Goal: Check status

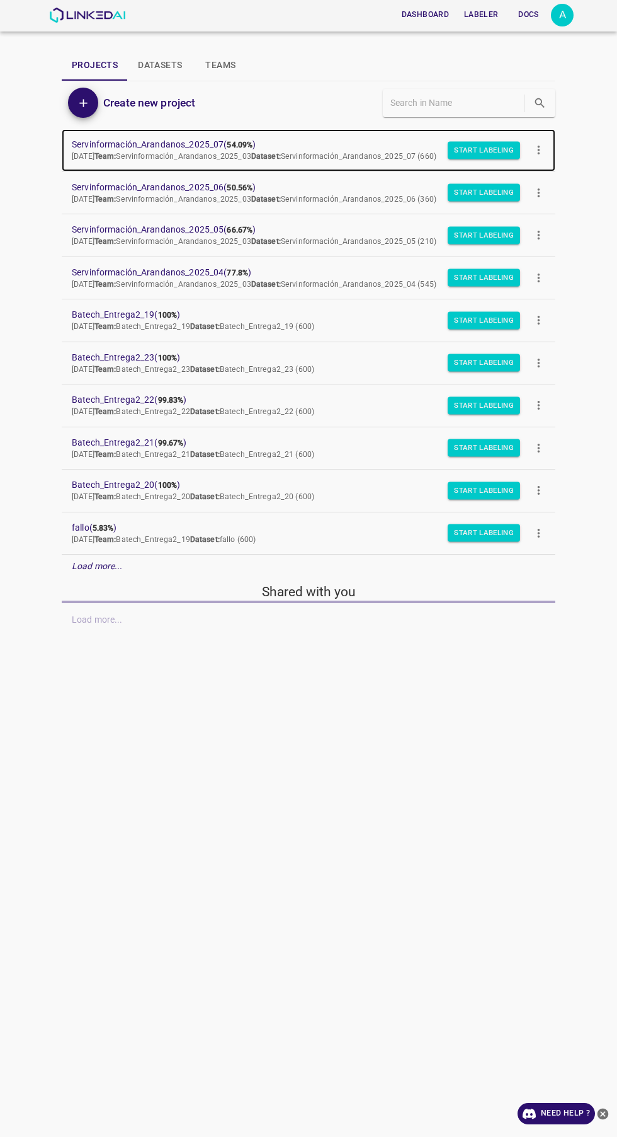
click at [100, 141] on span "Servinformación_Arandanos_2025_07 ( 54.09% )" at bounding box center [299, 144] width 454 height 13
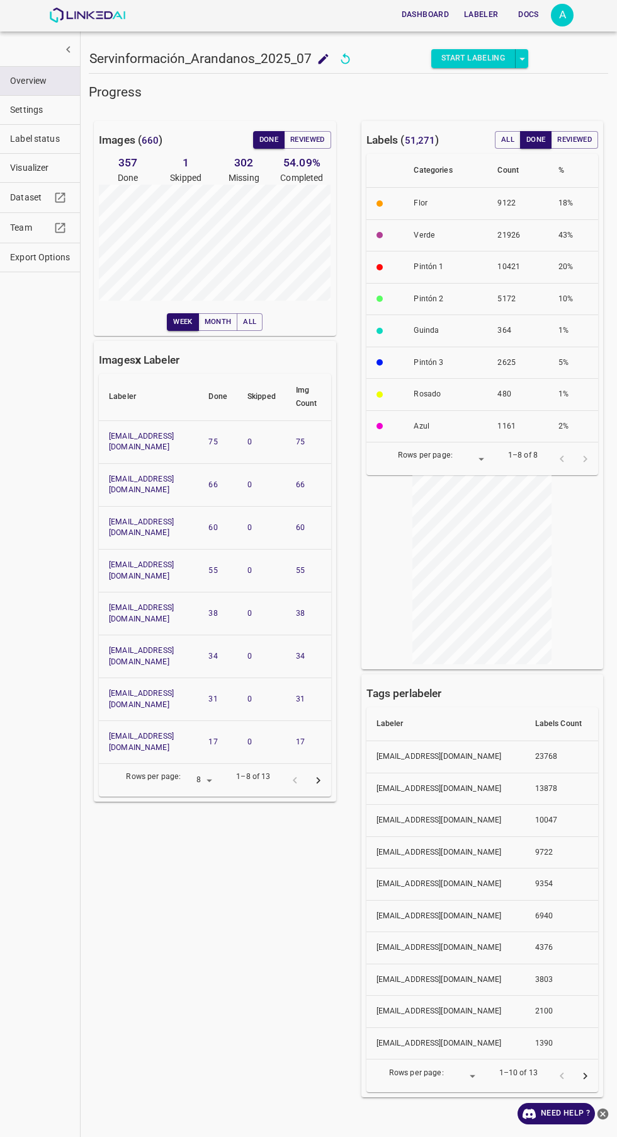
click at [31, 168] on span "Visualizer" at bounding box center [40, 167] width 60 height 13
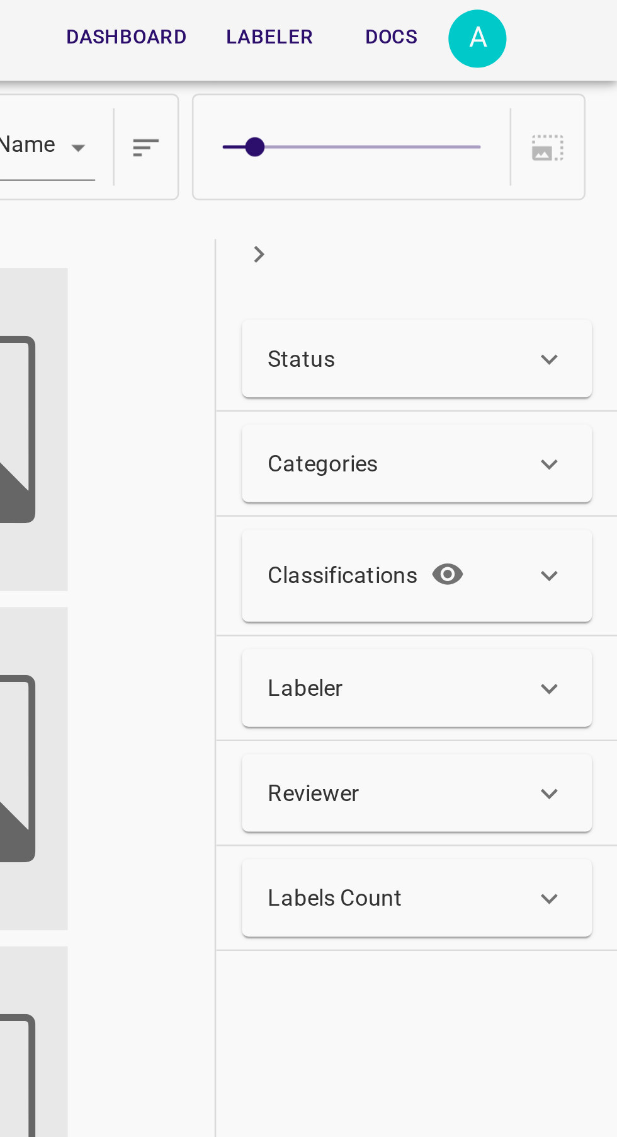
click at [564, 134] on div "Status" at bounding box center [532, 140] width 103 height 13
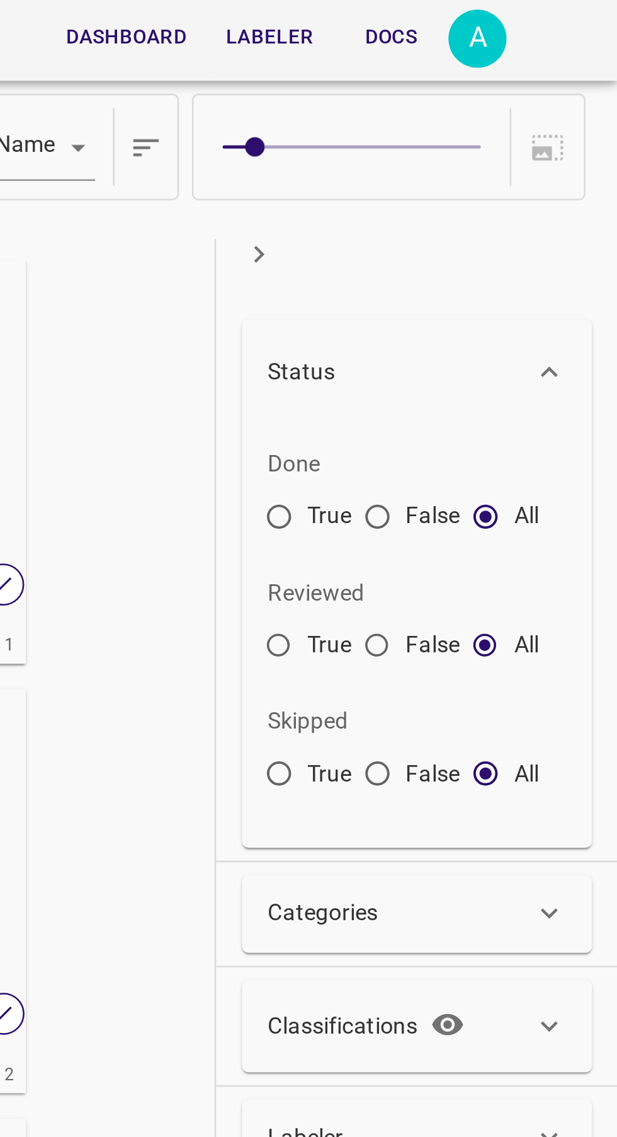
click at [519, 203] on input "False" at bounding box center [523, 204] width 23 height 23
radio input "true"
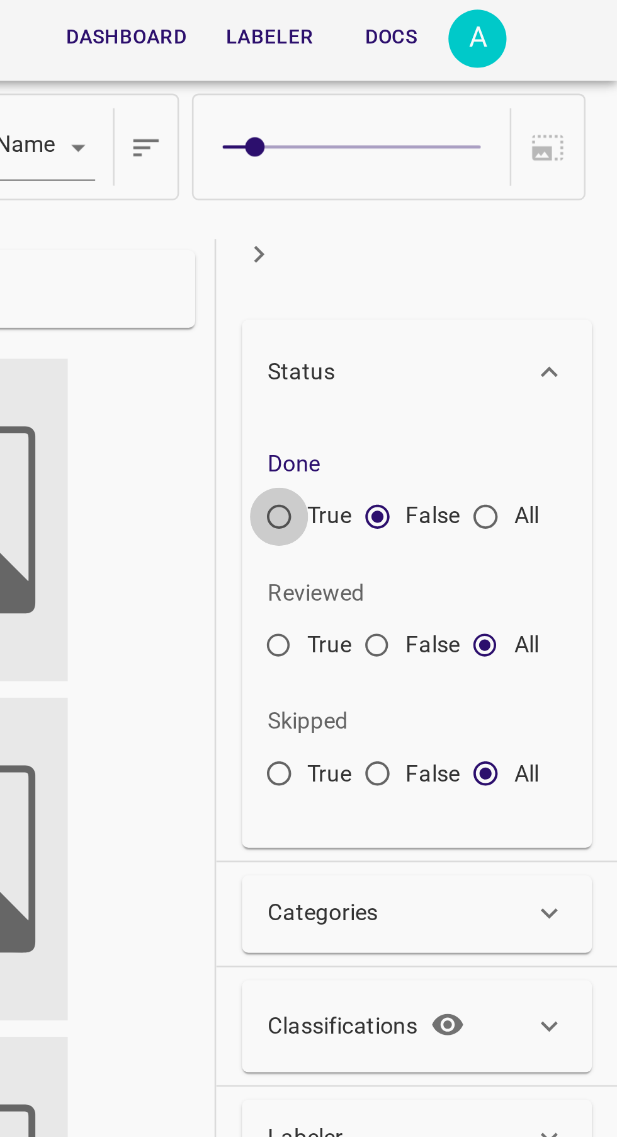
click at [484, 207] on input "True" at bounding box center [485, 204] width 23 height 23
radio input "true"
